Goal: Navigation & Orientation: Find specific page/section

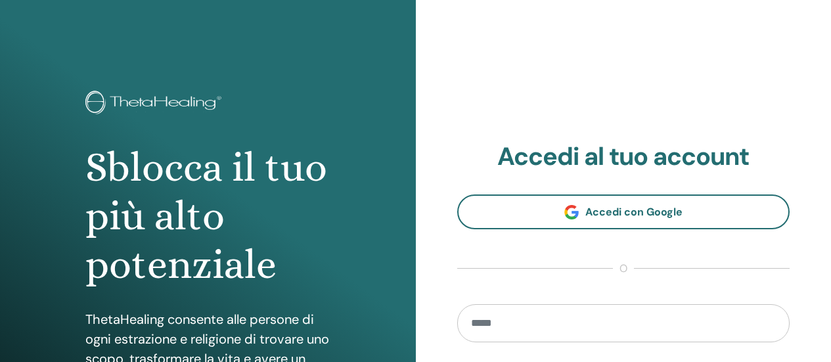
scroll to position [215, 0]
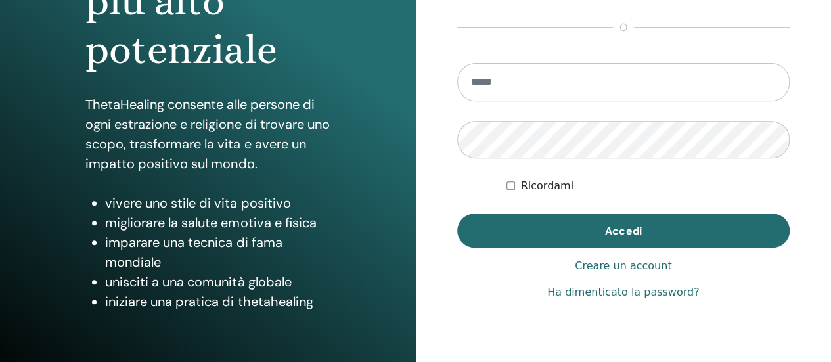
click at [499, 111] on form "Ricordami Accedi" at bounding box center [623, 155] width 333 height 185
type input "**********"
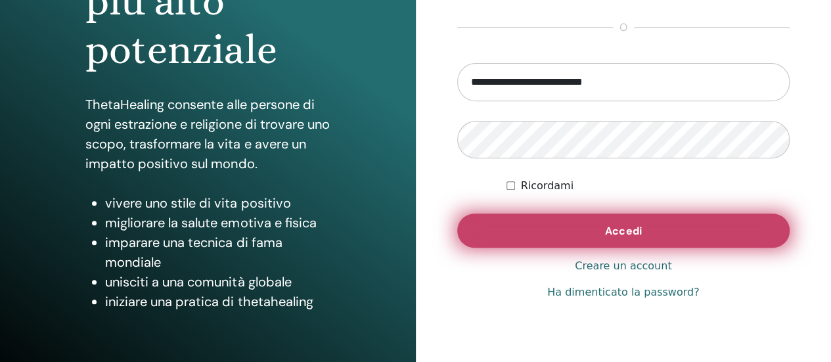
click at [524, 219] on button "Accedi" at bounding box center [623, 231] width 333 height 34
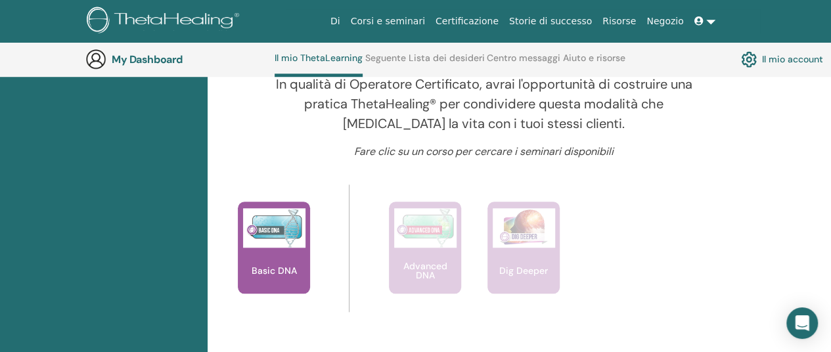
scroll to position [510, 0]
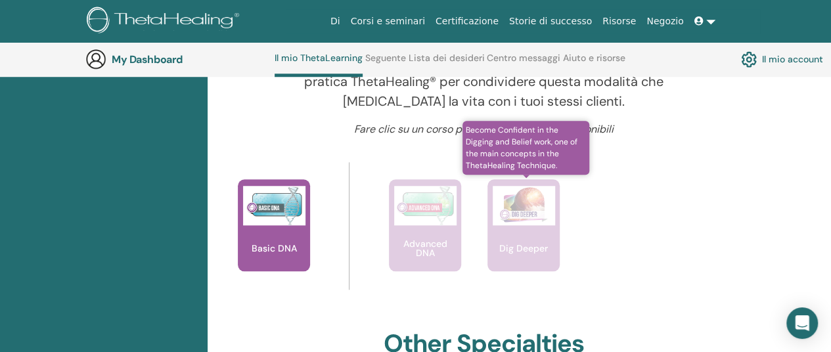
click at [540, 255] on div "Dig Deeper" at bounding box center [523, 225] width 72 height 92
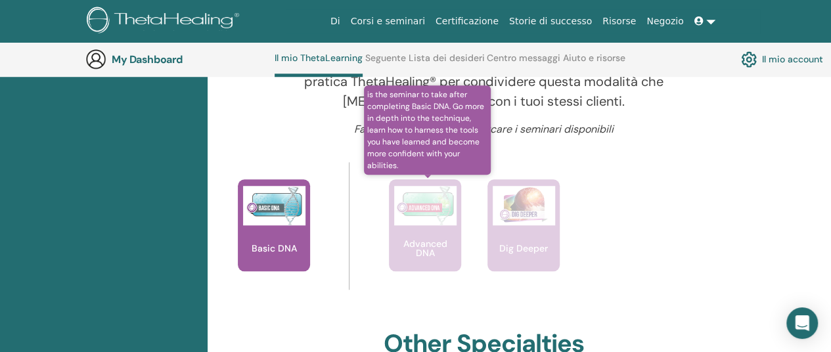
click at [420, 233] on div "Advanced DNA" at bounding box center [425, 225] width 72 height 92
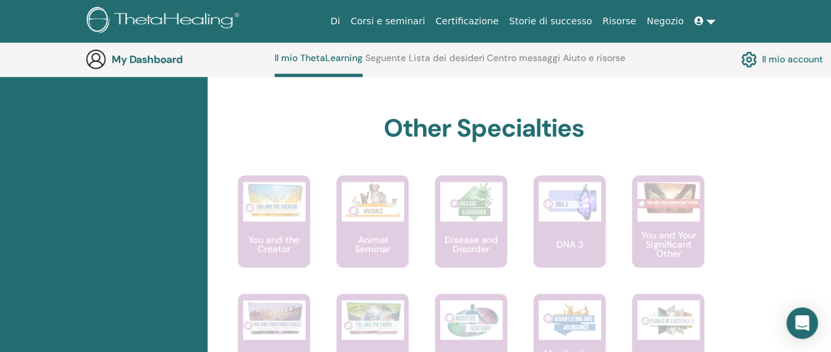
scroll to position [729, 0]
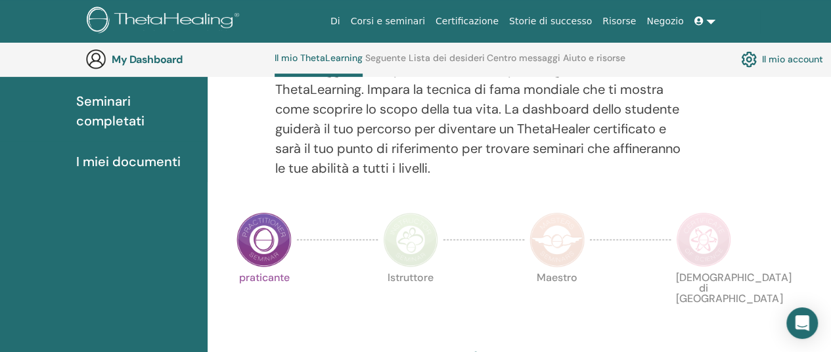
scroll to position [283, 0]
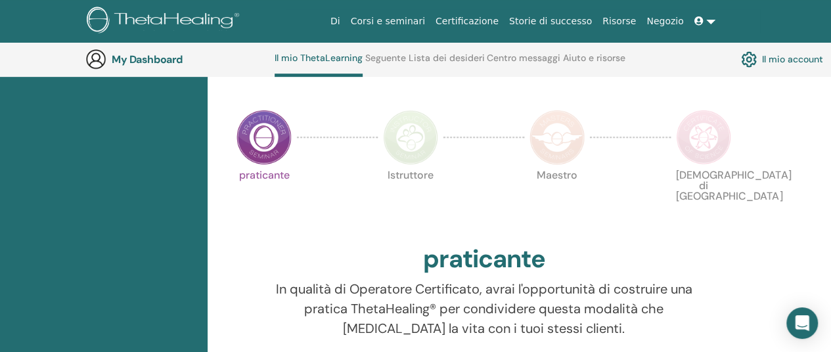
click at [403, 143] on img at bounding box center [410, 137] width 55 height 55
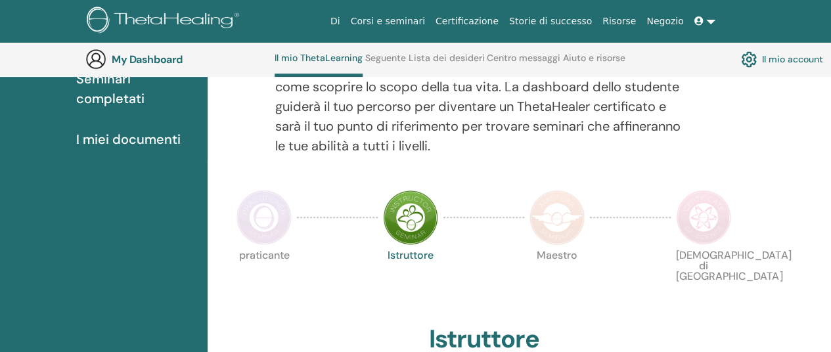
scroll to position [202, 0]
click at [255, 225] on img at bounding box center [264, 217] width 55 height 55
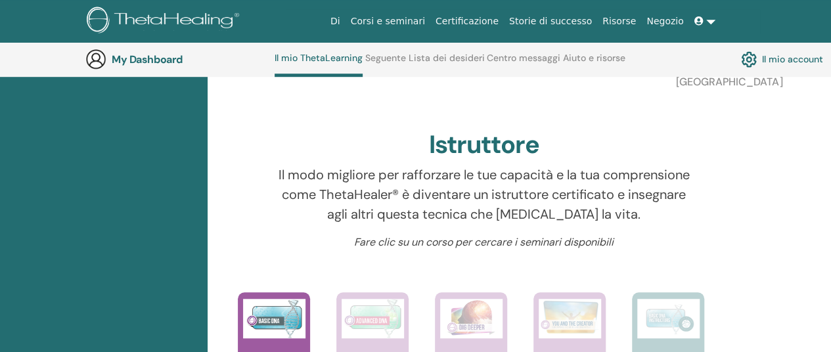
scroll to position [396, 0]
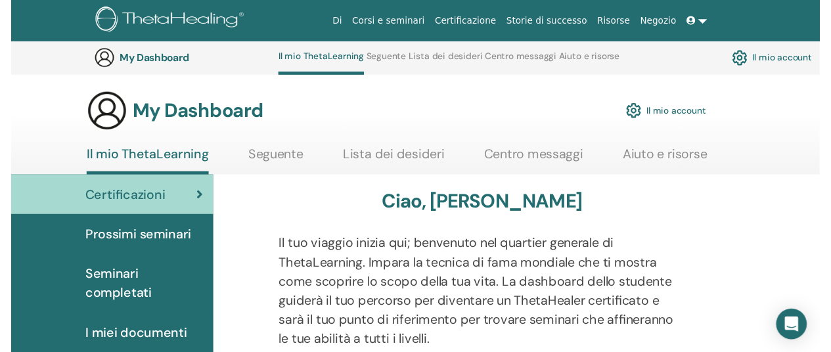
scroll to position [544, 0]
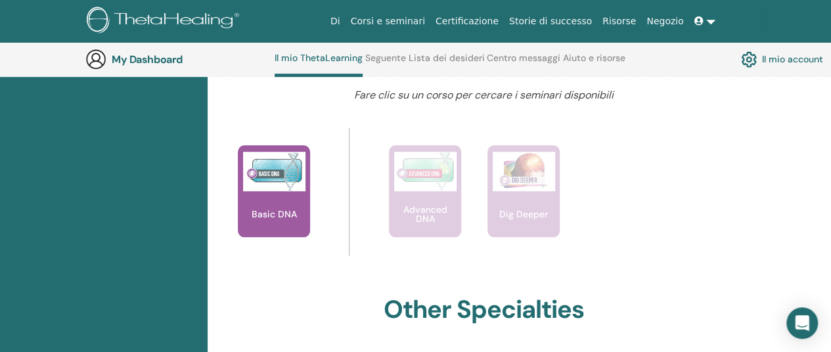
click at [498, 20] on link "Certificazione" at bounding box center [467, 21] width 74 height 24
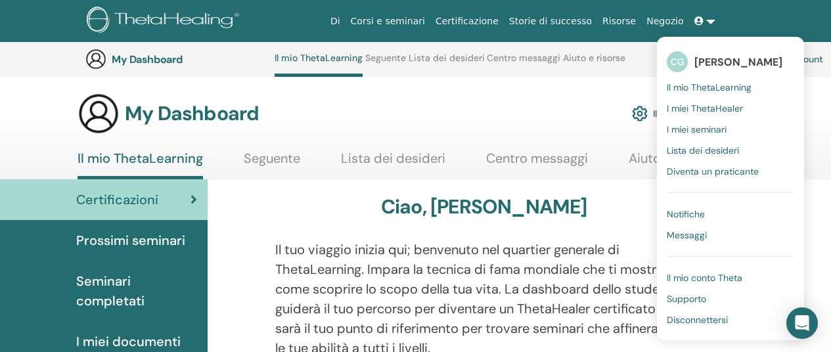
scroll to position [544, 0]
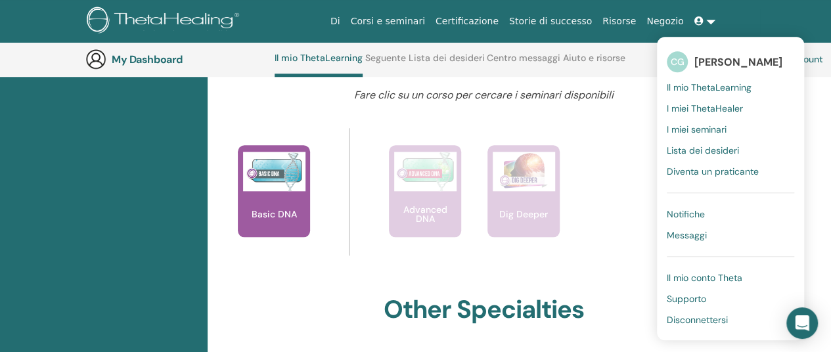
click at [693, 278] on span "Il mio conto Theta" at bounding box center [705, 278] width 76 height 12
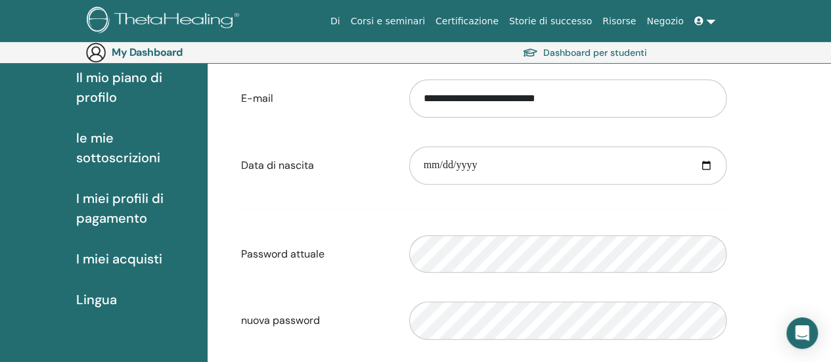
scroll to position [164, 0]
click at [158, 260] on span "I miei acquisti" at bounding box center [119, 258] width 86 height 20
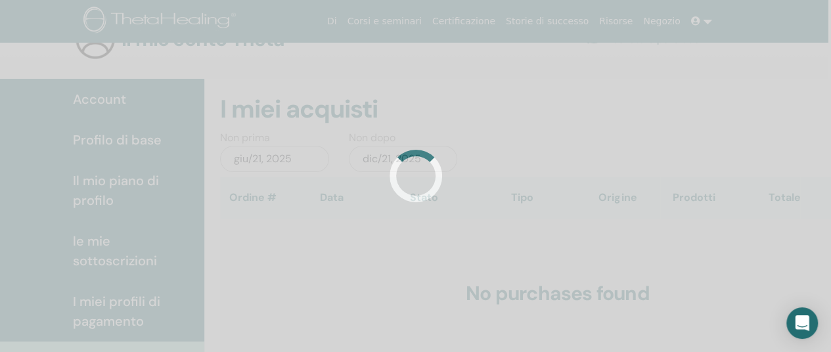
scroll to position [39, 3]
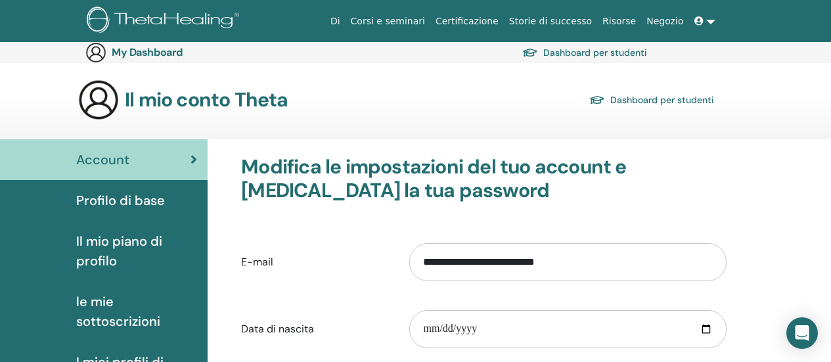
scroll to position [164, 0]
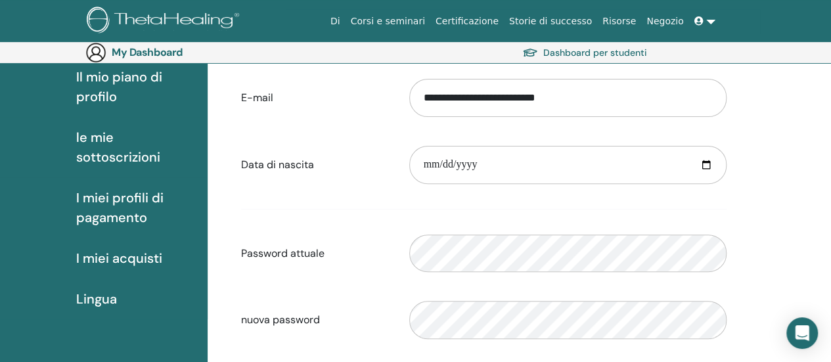
click at [713, 20] on link at bounding box center [705, 21] width 32 height 24
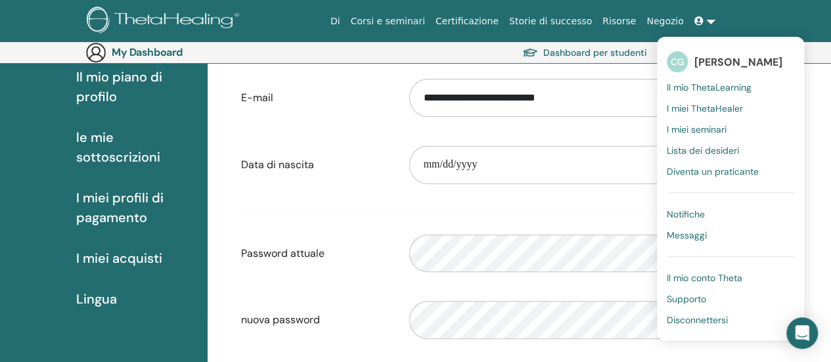
click at [685, 60] on span "CG" at bounding box center [677, 61] width 21 height 21
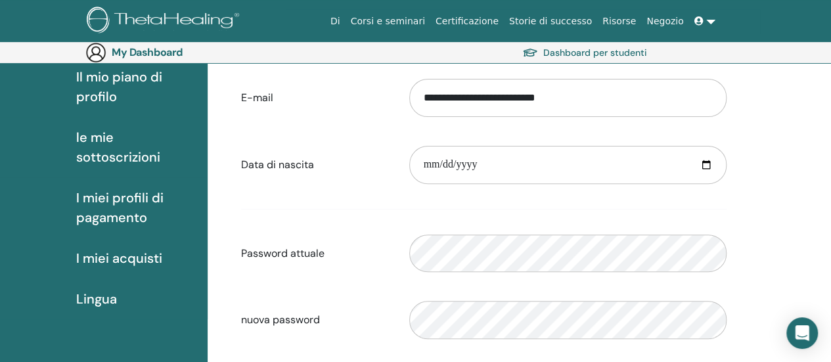
scroll to position [159, 0]
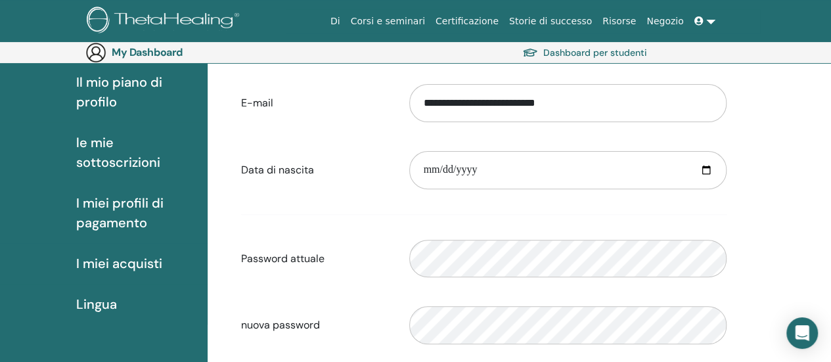
click at [710, 20] on link at bounding box center [705, 21] width 32 height 24
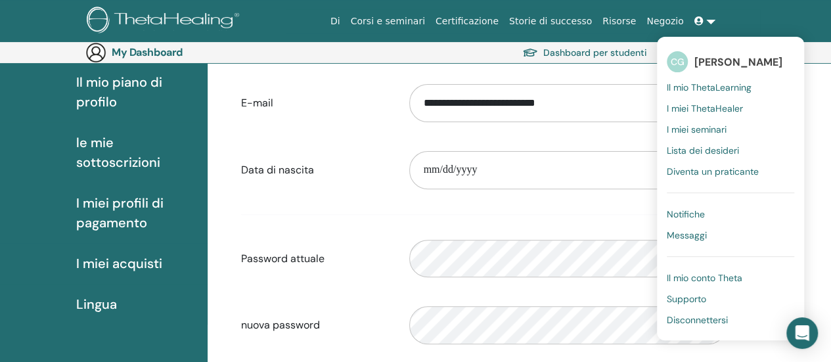
click at [710, 211] on link "Notifiche" at bounding box center [730, 214] width 127 height 21
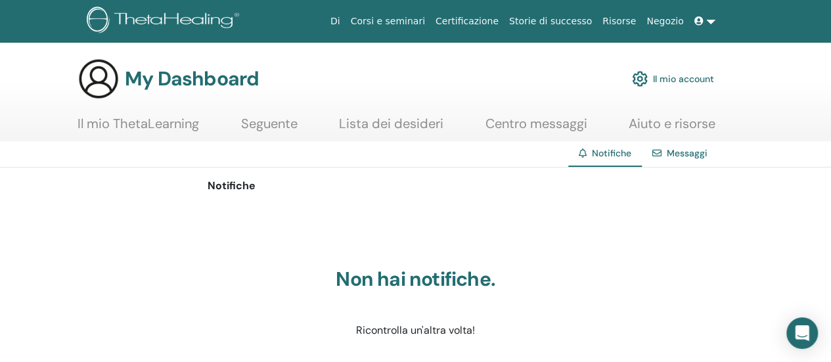
click at [706, 23] on span at bounding box center [700, 21] width 12 height 11
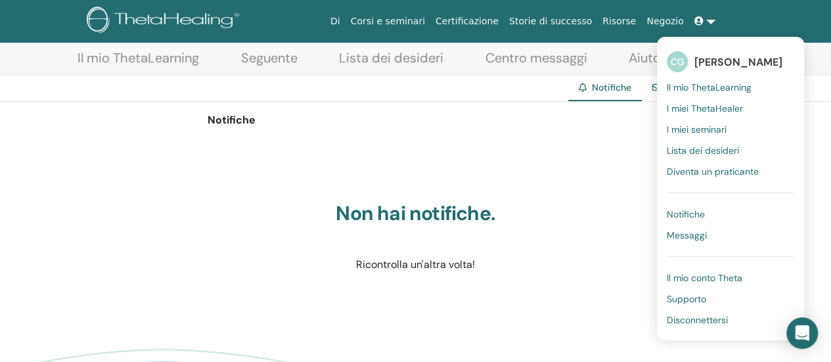
scroll to position [67, 0]
click at [699, 129] on span "I miei seminari" at bounding box center [697, 130] width 60 height 12
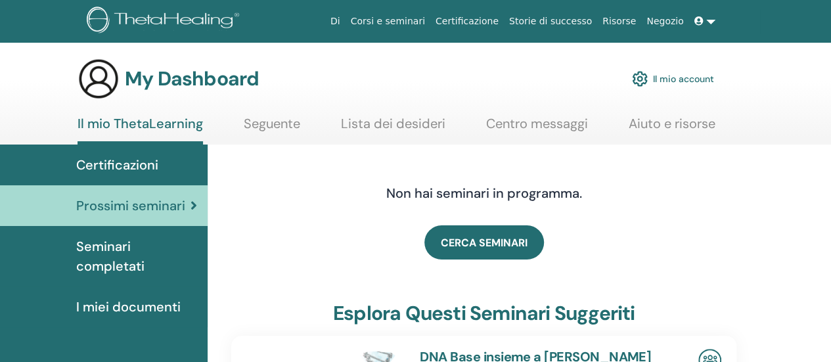
click at [137, 254] on span "Seminari completati" at bounding box center [136, 256] width 121 height 39
click at [127, 264] on span "Seminari completati" at bounding box center [136, 256] width 121 height 39
click at [116, 242] on span "Seminari completati" at bounding box center [136, 256] width 121 height 39
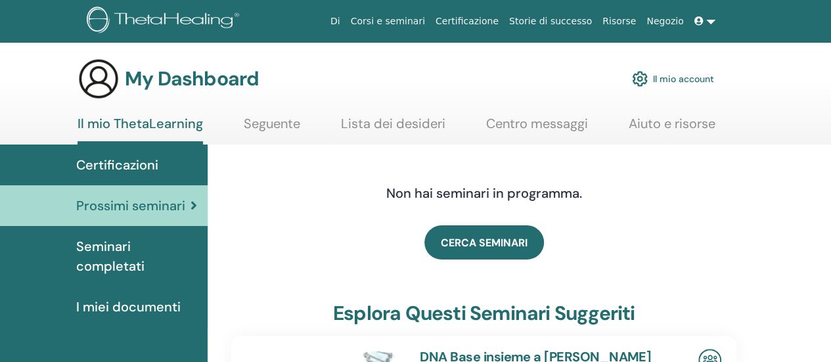
click at [116, 242] on span "Seminari completati" at bounding box center [136, 256] width 121 height 39
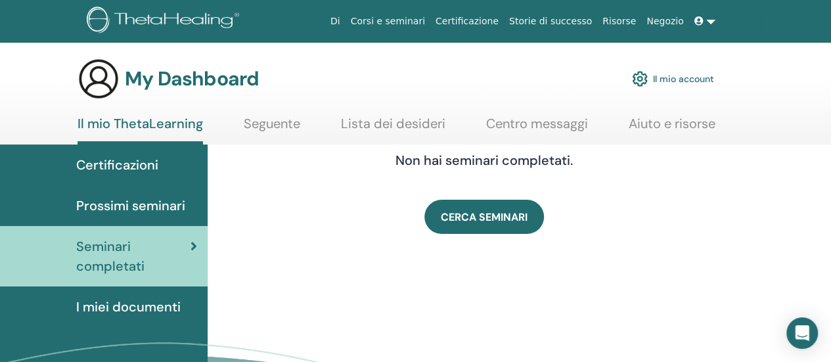
click at [188, 300] on div "I miei documenti" at bounding box center [104, 307] width 187 height 20
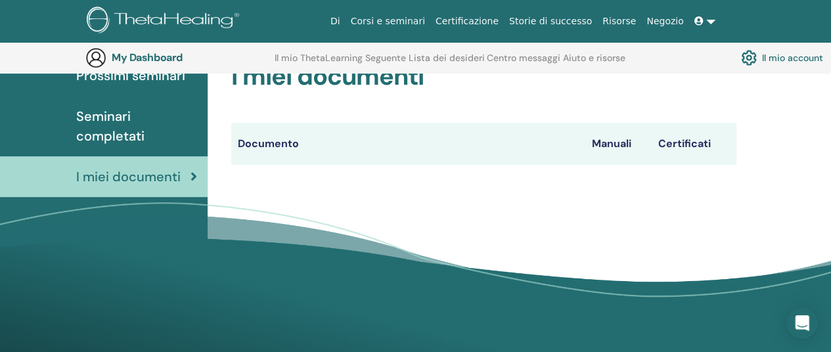
scroll to position [158, 0]
click at [600, 147] on th "Manuali" at bounding box center [618, 145] width 66 height 42
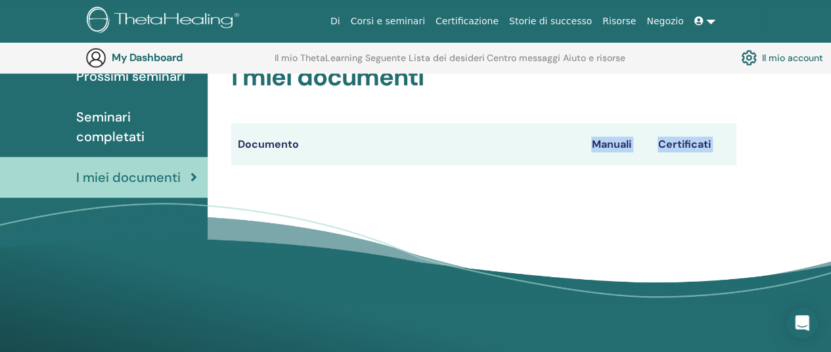
drag, startPoint x: 600, startPoint y: 147, endPoint x: 671, endPoint y: 204, distance: 91.1
click at [671, 204] on div "I miei documenti Documento Manuali Certificati" at bounding box center [519, 174] width 623 height 319
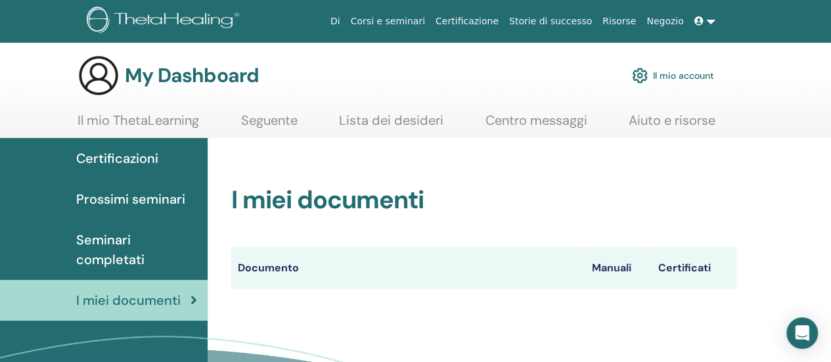
scroll to position [0, 0]
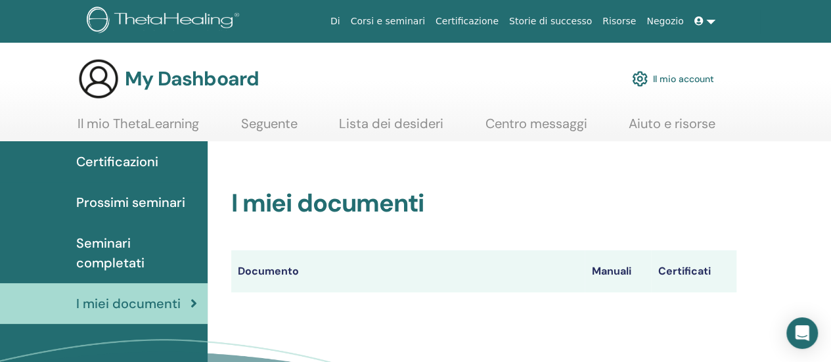
click at [286, 122] on link "Seguente" at bounding box center [269, 129] width 57 height 26
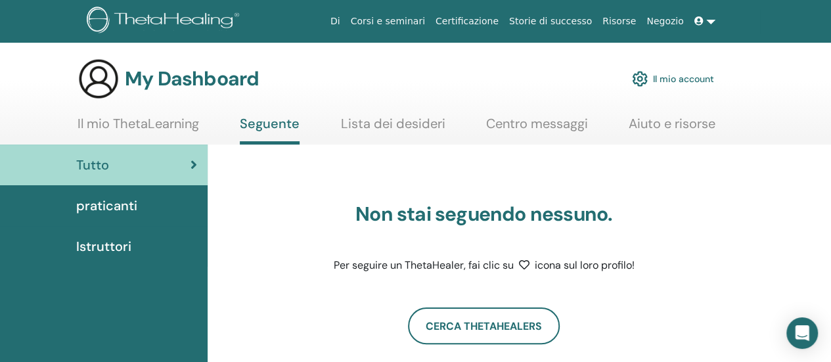
click at [151, 124] on link "Il mio ThetaLearning" at bounding box center [139, 129] width 122 height 26
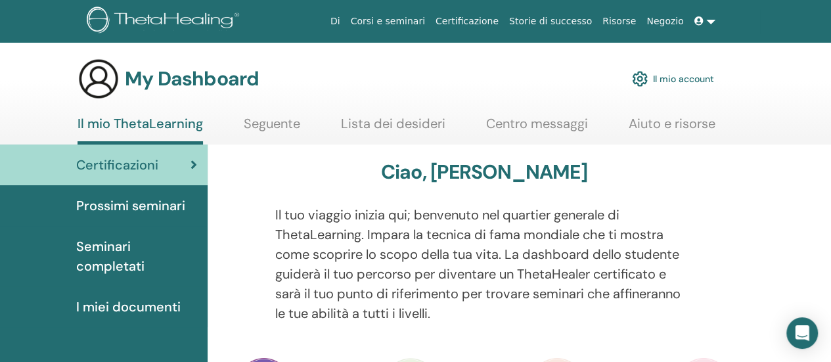
scroll to position [1, 0]
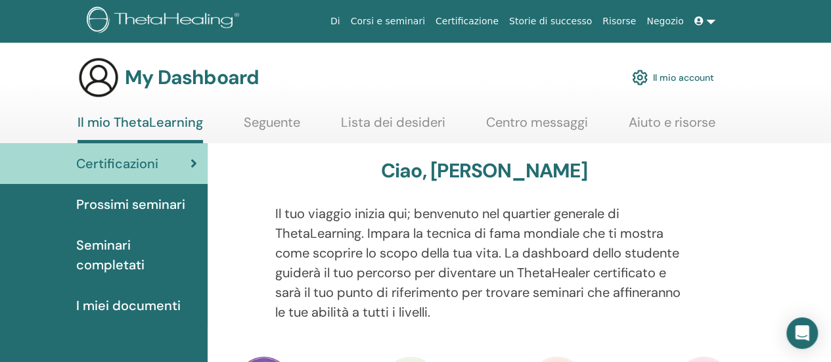
click at [272, 125] on link "Seguente" at bounding box center [272, 127] width 57 height 26
